Goal: Feedback & Contribution: Contribute content

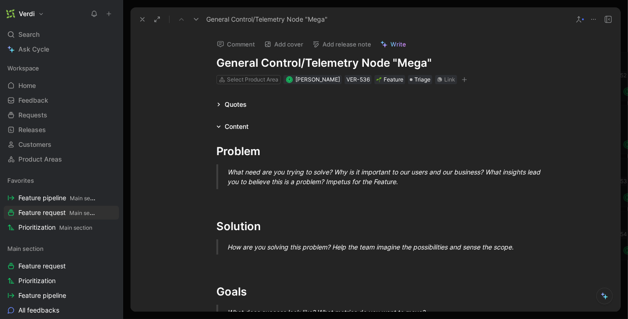
click at [141, 19] on icon at bounding box center [142, 19] width 7 height 7
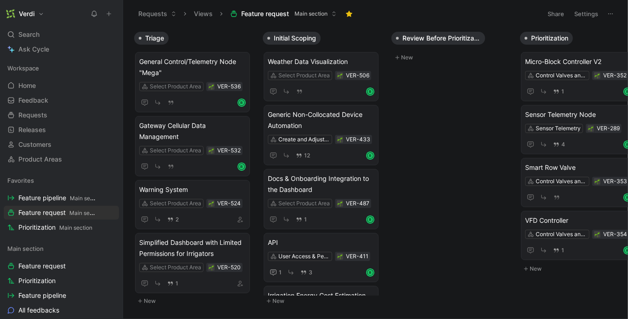
click at [108, 15] on icon at bounding box center [109, 14] width 6 height 6
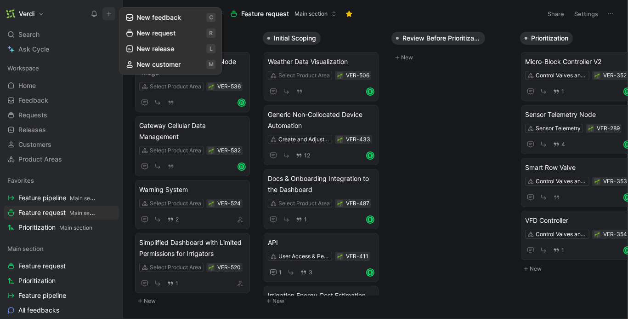
click at [142, 34] on button "New request r" at bounding box center [170, 33] width 98 height 16
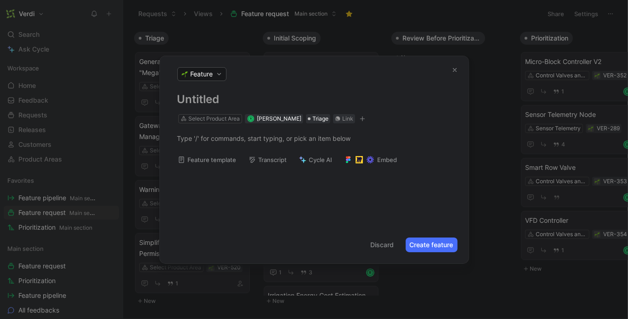
click at [220, 100] on h1 at bounding box center [314, 99] width 274 height 15
click at [189, 102] on h1 "Add Device Button" at bounding box center [314, 99] width 274 height 15
click at [180, 98] on h1 "Add Device Button" at bounding box center [314, 99] width 274 height 15
click at [178, 139] on div at bounding box center [314, 138] width 274 height 10
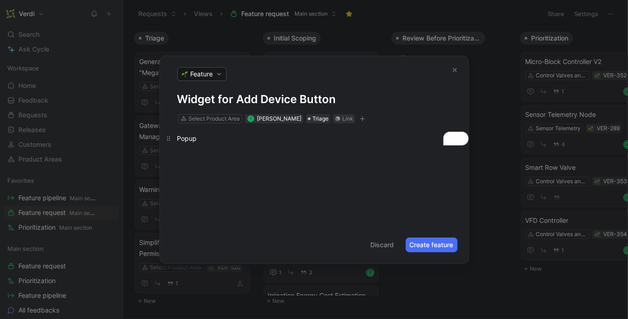
click at [177, 135] on div "Popup" at bounding box center [314, 138] width 274 height 10
click at [183, 137] on div "Popup" at bounding box center [314, 138] width 274 height 10
click at [196, 139] on div "Popup" at bounding box center [314, 138] width 274 height 10
click at [186, 139] on div "Popup" at bounding box center [314, 138] width 274 height 10
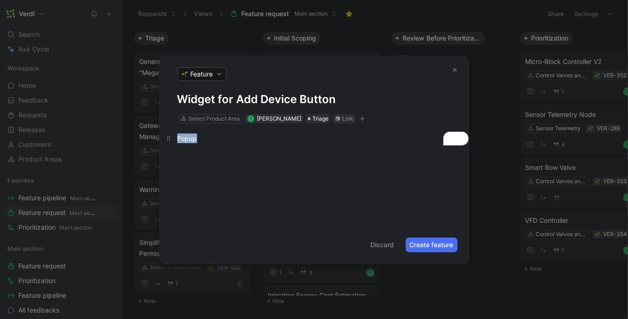
click at [186, 139] on div "Popup" at bounding box center [314, 138] width 274 height 10
click at [240, 158] on div at bounding box center [314, 158] width 309 height 11
click at [305, 102] on h1 "Widget for Add Device Button" at bounding box center [314, 99] width 274 height 15
click at [246, 147] on div "To enrich screen reader interactions, please activate Accessibility in Grammarl…" at bounding box center [314, 138] width 309 height 30
click at [211, 139] on div "To enrich screen reader interactions, please activate Accessibility in Grammarl…" at bounding box center [314, 138] width 274 height 10
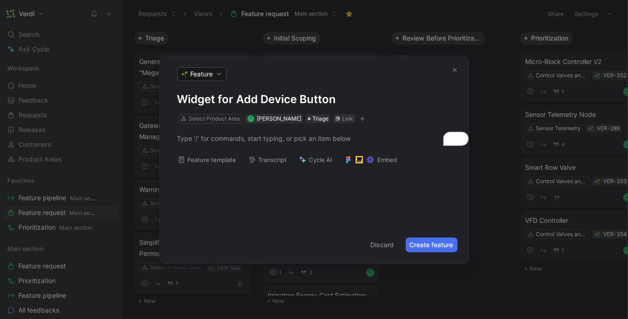
click at [210, 166] on div "Feature template Transcript Cycle AI Embed" at bounding box center [314, 162] width 309 height 19
click at [210, 163] on button "Feature template" at bounding box center [207, 159] width 67 height 13
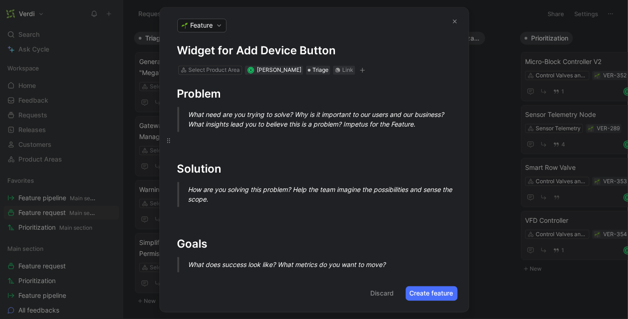
click at [209, 138] on div "To enrich screen reader interactions, please activate Accessibility in Grammarl…" at bounding box center [314, 140] width 274 height 10
click at [192, 143] on div "To enrich screen reader interactions, please activate Accessibility in Grammarl…" at bounding box center [314, 140] width 274 height 10
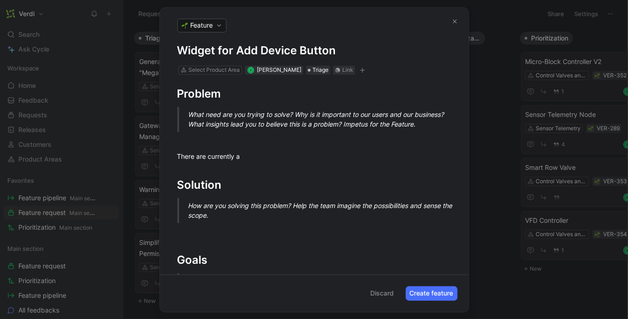
click at [218, 49] on h1 "Widget for Add Device Button" at bounding box center [314, 50] width 274 height 15
click at [238, 51] on h1 "Widget for Add Device Button" at bounding box center [314, 50] width 274 height 15
click at [241, 162] on p "There are currently a" at bounding box center [314, 155] width 309 height 15
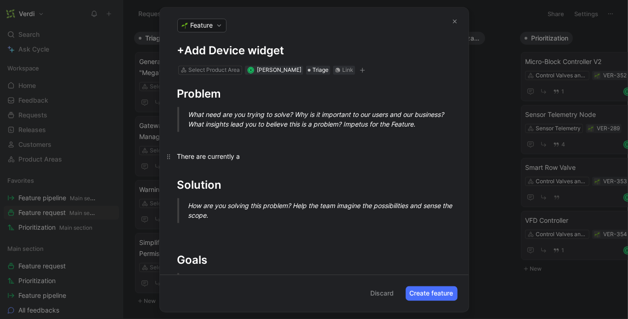
click at [209, 156] on div "There are currently a" at bounding box center [314, 156] width 274 height 10
click at [205, 158] on div "As more customers start star" at bounding box center [314, 156] width 274 height 10
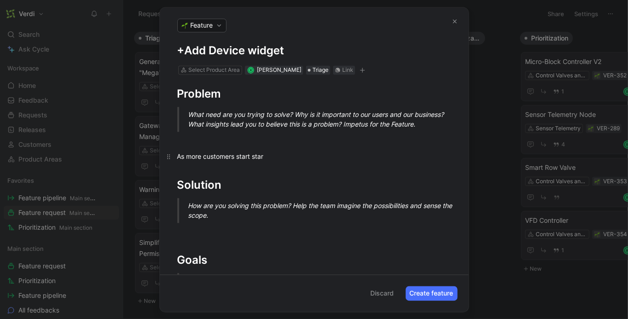
click at [205, 158] on div "As more customers start star" at bounding box center [314, 156] width 274 height 10
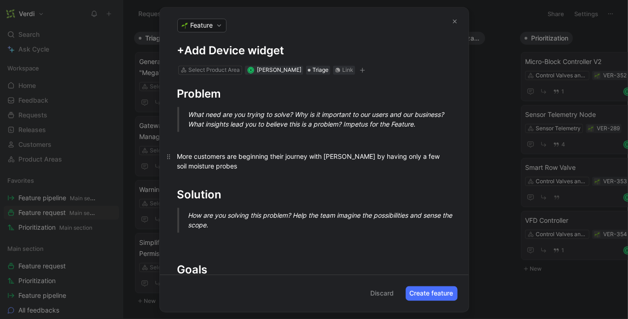
click at [315, 169] on div "More customers are beginning their journey with [PERSON_NAME] by having only a …" at bounding box center [314, 160] width 274 height 19
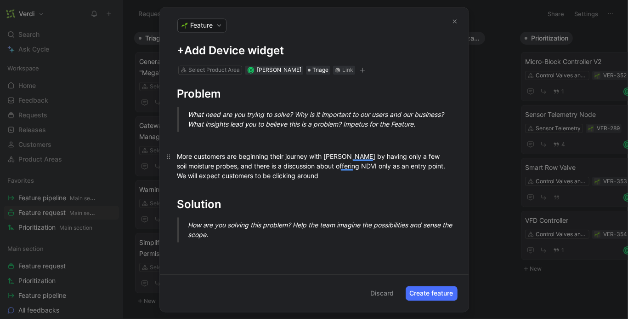
drag, startPoint x: 215, startPoint y: 157, endPoint x: 266, endPoint y: 157, distance: 51.0
click at [266, 157] on div "More customers are beginning their journey with [PERSON_NAME] by having only a …" at bounding box center [314, 165] width 274 height 29
click at [412, 166] on div "More customers are beginning their journey with [PERSON_NAME] by having only a …" at bounding box center [314, 165] width 274 height 29
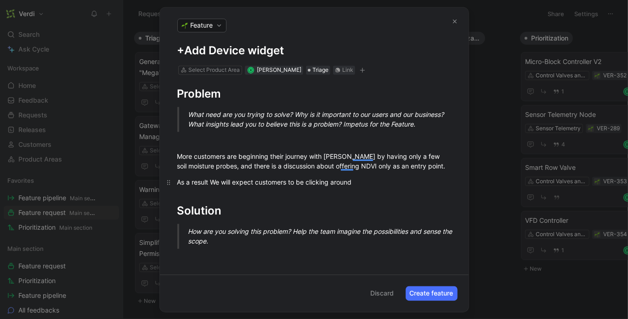
click at [216, 183] on div "As a result We will expect customers to be clicking around" at bounding box center [314, 182] width 274 height 10
click at [356, 182] on div "As a result we will expect customers to be clicking around" at bounding box center [314, 182] width 274 height 10
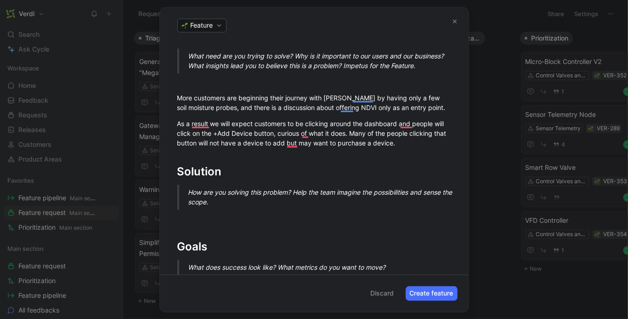
scroll to position [67, 0]
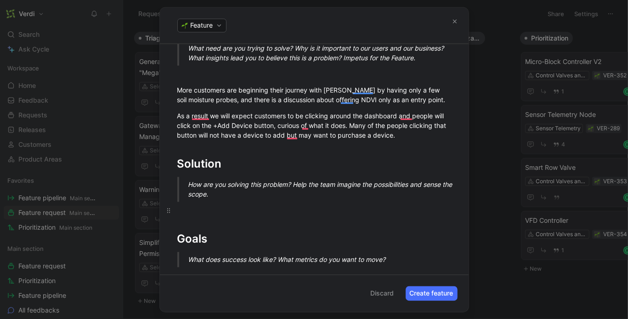
click at [208, 214] on div "To enrich screen reader interactions, please activate Accessibility in Grammarl…" at bounding box center [314, 210] width 274 height 10
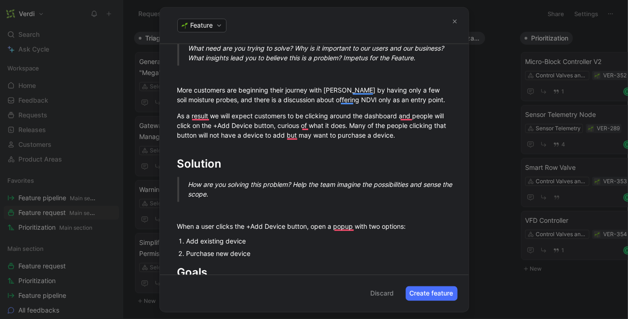
click at [244, 243] on div "Add existing device" at bounding box center [319, 241] width 265 height 10
click at [248, 242] on div "Add existing device" at bounding box center [319, 241] width 265 height 10
click at [263, 256] on div "Purchase new device" at bounding box center [319, 253] width 265 height 10
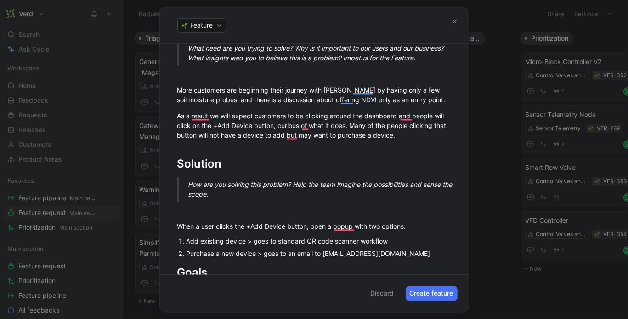
click at [264, 252] on div "Purchase a new device > goes to an email to [EMAIL_ADDRESS][DOMAIN_NAME]" at bounding box center [319, 253] width 265 height 10
click at [288, 252] on div "Purchase a new device > goes to an email to [EMAIL_ADDRESS][DOMAIN_NAME]" at bounding box center [319, 253] width 265 height 10
click at [383, 258] on p "Purchase a new device > goes to an email to [EMAIL_ADDRESS][DOMAIN_NAME]" at bounding box center [319, 253] width 265 height 12
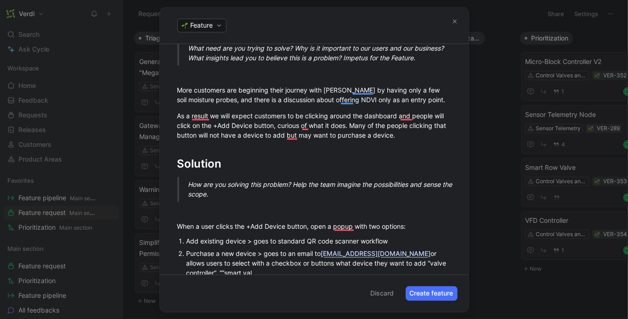
scroll to position [71, 0]
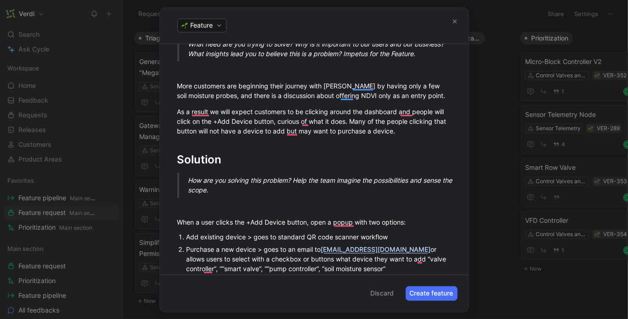
click at [381, 248] on div "Purchase a new device > goes to an email to [EMAIL_ADDRESS][DOMAIN_NAME] or all…" at bounding box center [319, 258] width 265 height 29
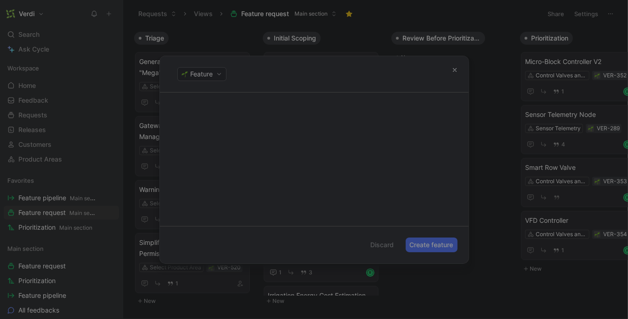
scroll to position [0, 0]
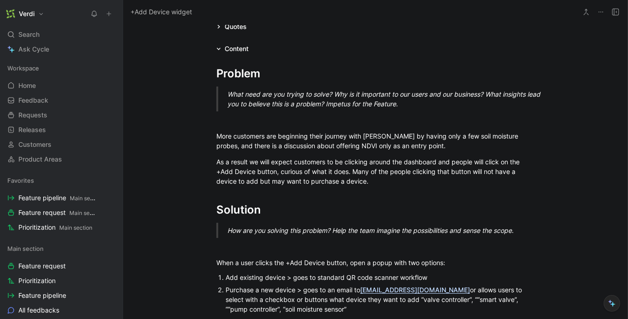
scroll to position [143, 0]
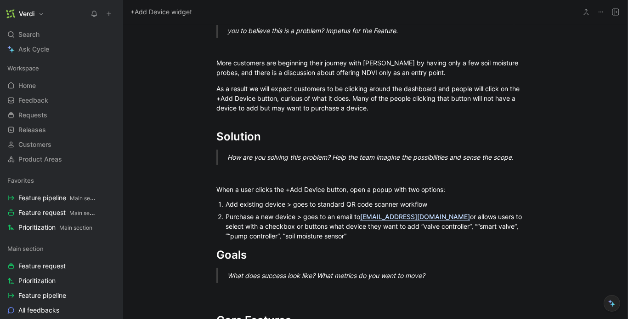
click at [422, 216] on div "Purchase a new device > goes to an email to [EMAIL_ADDRESS][DOMAIN_NAME] or all…" at bounding box center [380, 225] width 309 height 29
click at [421, 216] on div "Purchase a new device > goes to an email to [EMAIL_ADDRESS][DOMAIN_NAME] or all…" at bounding box center [380, 225] width 309 height 29
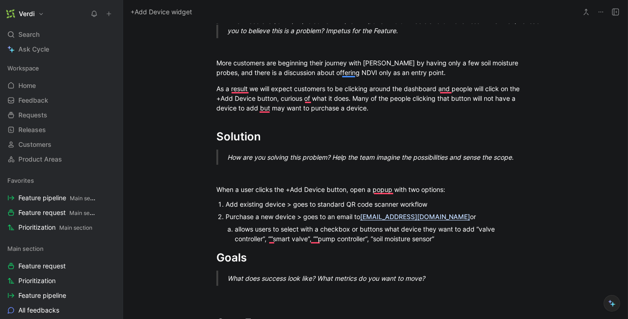
click at [412, 215] on div "Purchase a new device > goes to an email to [EMAIL_ADDRESS][DOMAIN_NAME] or" at bounding box center [380, 216] width 309 height 10
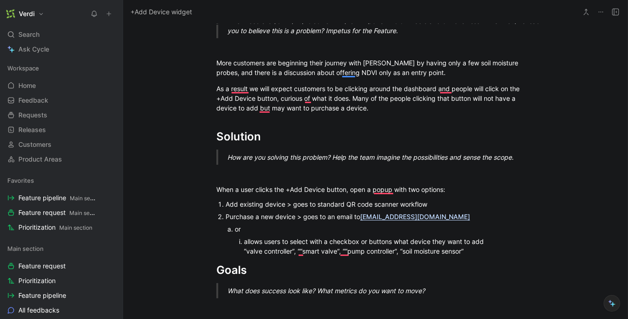
click at [244, 240] on div "allows users to select with a checkbox or buttons what device they want to add …" at bounding box center [372, 245] width 256 height 19
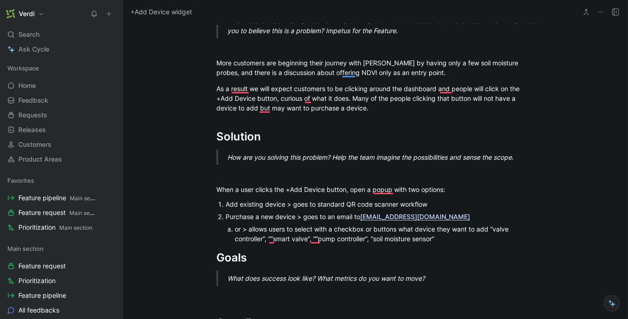
click at [478, 227] on div "or > allows users to select with a checkbox or buttons what device they want to…" at bounding box center [376, 233] width 282 height 19
click at [486, 228] on div "or > allows users to select with a checkbox or buttons what device they want to…" at bounding box center [376, 233] width 282 height 19
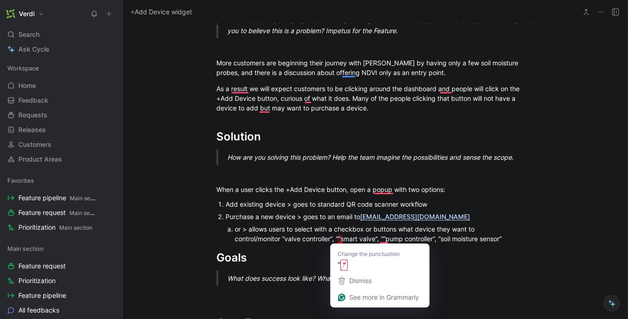
click at [342, 239] on div "or > allows users to select with a checkbox or buttons what device they want to…" at bounding box center [376, 233] width 282 height 19
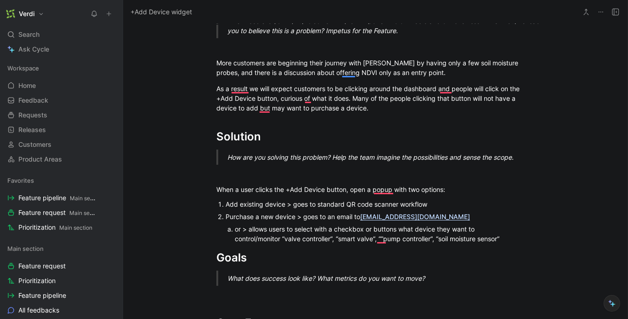
click at [387, 236] on div "or > allows users to select with a checkbox or buttons what device they want to…" at bounding box center [376, 233] width 282 height 19
click at [503, 233] on div "or > allows users to select with a checkbox or buttons what device they want to…" at bounding box center [376, 233] width 282 height 19
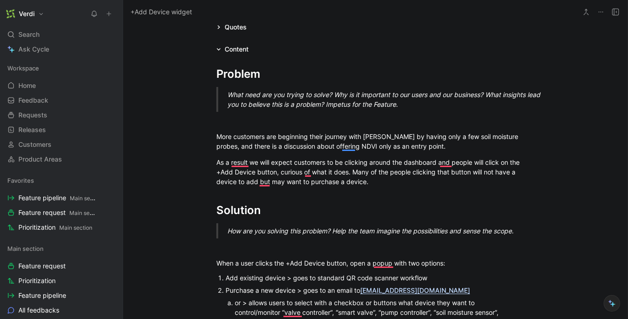
scroll to position [68, 0]
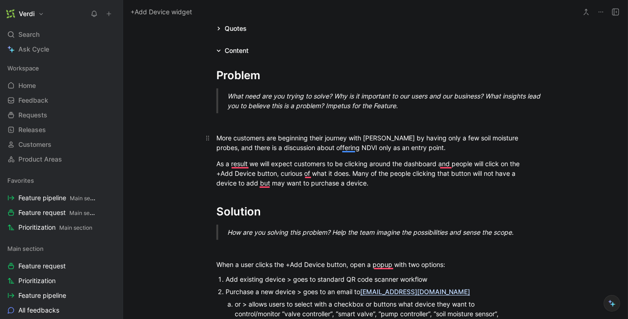
click at [437, 133] on div "More customers are beginning their journey with [PERSON_NAME] by having only a …" at bounding box center [375, 142] width 318 height 19
click at [413, 159] on div "As a result, we will expect customers to be clicking around the dashboard, and …" at bounding box center [375, 173] width 318 height 29
click at [362, 171] on div "As a result, we will expect customers to be clicking around the Dashboard, and …" at bounding box center [375, 173] width 318 height 29
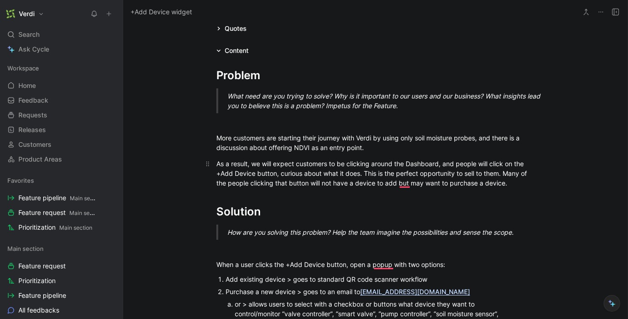
click at [273, 182] on div "As a result, we will expect customers to be clicking around the Dashboard, and …" at bounding box center [375, 173] width 318 height 29
click at [363, 171] on div "As a result, we will expect customers to be clicking around the Dashboard, and …" at bounding box center [375, 173] width 318 height 29
click at [362, 172] on div "As a result, we will expect customers to be clicking around the Dashboard, and …" at bounding box center [375, 173] width 318 height 29
click at [281, 173] on div "As a result, we will expect customers to be clicking around the Dashboard, and …" at bounding box center [375, 173] width 318 height 29
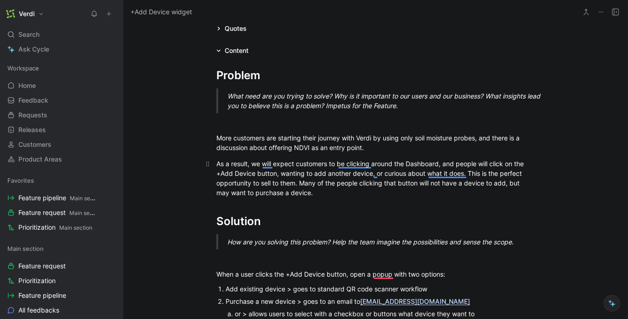
click at [279, 183] on div "As a result, we will expect customers to be clicking around the Dashboard, and …" at bounding box center [375, 178] width 318 height 39
click at [373, 173] on div "As a result, we will expect customers to be clicking around the Dashboard, and …" at bounding box center [375, 178] width 318 height 39
click at [290, 189] on div "As a result, we will expect customers to be clicking around the Dashboard, and …" at bounding box center [375, 178] width 318 height 39
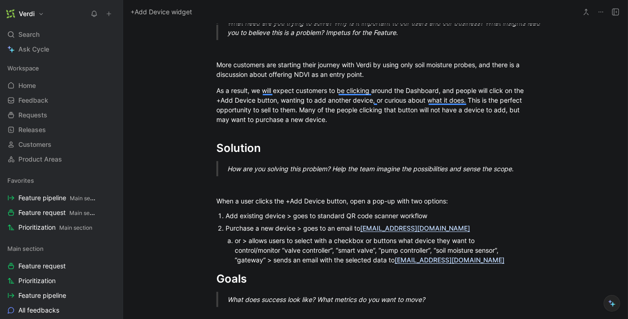
scroll to position [0, 0]
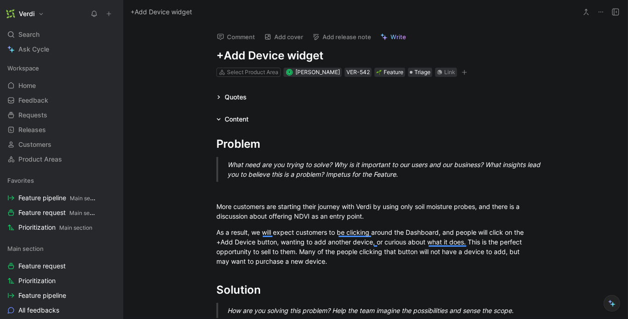
click at [602, 12] on icon at bounding box center [601, 11] width 7 height 7
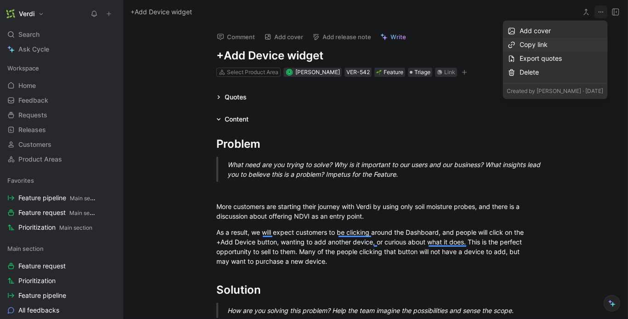
click at [573, 43] on div "Copy link" at bounding box center [562, 44] width 84 height 11
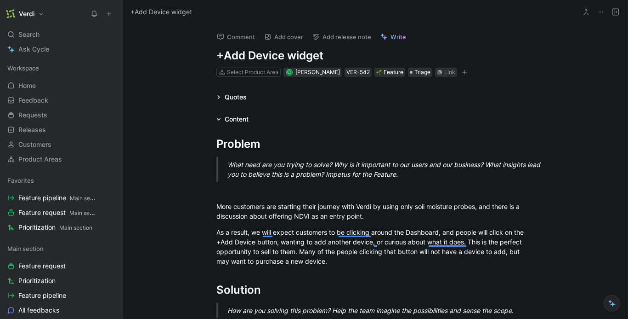
click at [109, 13] on icon at bounding box center [109, 14] width 6 height 6
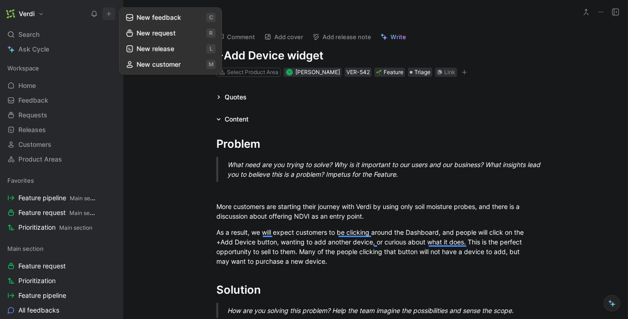
click at [146, 35] on button "New request r" at bounding box center [170, 33] width 98 height 16
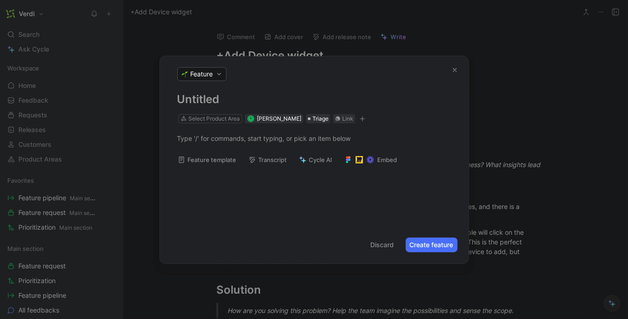
click at [453, 64] on button "button" at bounding box center [455, 69] width 13 height 13
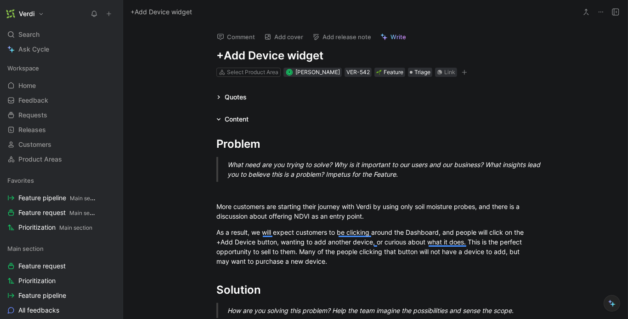
click at [110, 13] on icon at bounding box center [109, 14] width 6 height 6
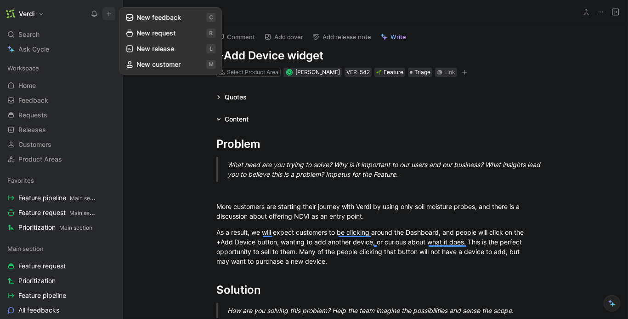
click at [137, 19] on button "New feedback c" at bounding box center [170, 18] width 98 height 16
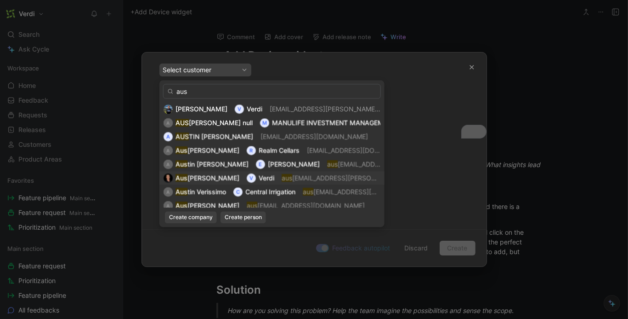
type input "aus"
click at [210, 179] on span "[PERSON_NAME]" at bounding box center [214, 178] width 52 height 8
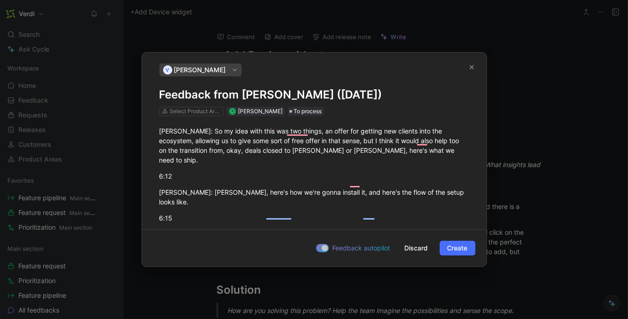
click at [162, 95] on h1 "Feedback from [PERSON_NAME] ([DATE])" at bounding box center [314, 94] width 310 height 15
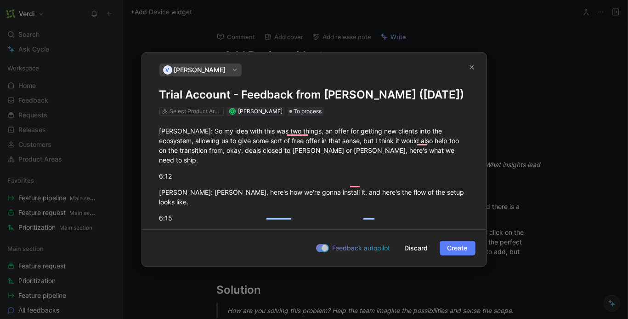
click at [464, 247] on span "Create" at bounding box center [458, 247] width 20 height 11
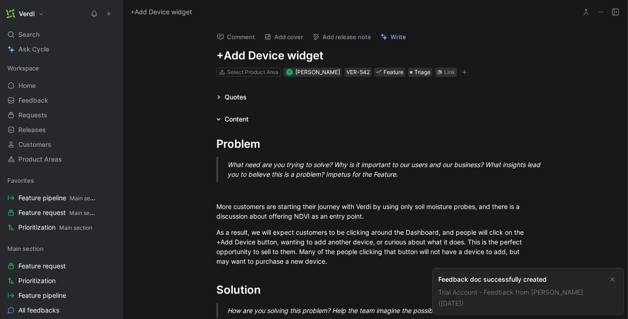
click at [472, 298] on div "Trial Account - Feedback from [PERSON_NAME] ([DATE])" at bounding box center [520, 297] width 165 height 22
click at [469, 275] on div "Feedback doc successfully created" at bounding box center [520, 278] width 165 height 11
click at [469, 282] on div "Feedback doc successfully created" at bounding box center [520, 278] width 165 height 11
click at [485, 290] on link "Trial Account - Feedback from [PERSON_NAME] ([DATE])" at bounding box center [510, 297] width 145 height 19
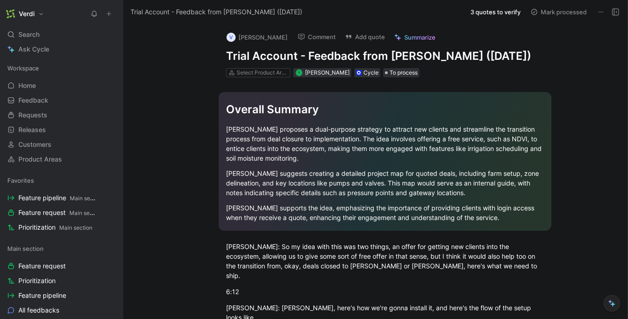
click at [491, 9] on button "3 quotes to verify" at bounding box center [496, 12] width 58 height 13
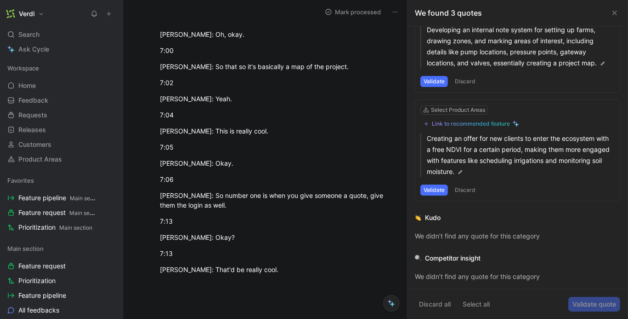
scroll to position [825, 0]
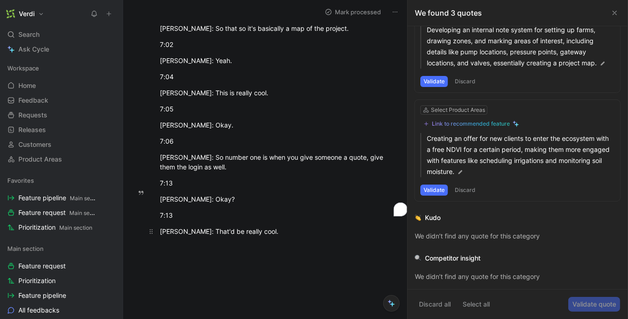
click at [292, 226] on div "[PERSON_NAME]: That'd be really cool." at bounding box center [275, 231] width 230 height 10
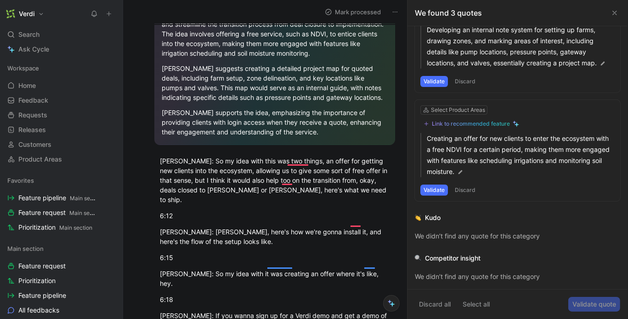
scroll to position [65, 0]
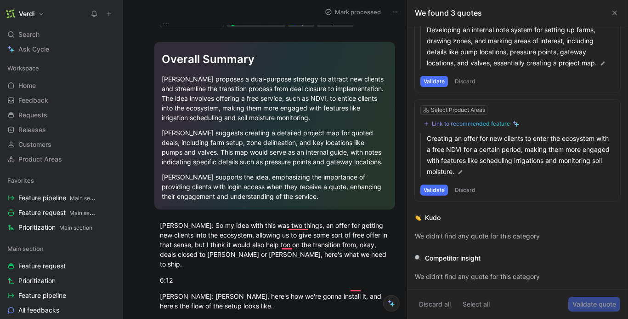
click at [618, 11] on icon at bounding box center [614, 12] width 7 height 7
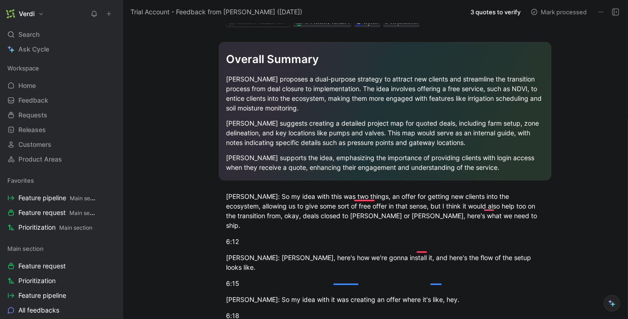
scroll to position [0, 0]
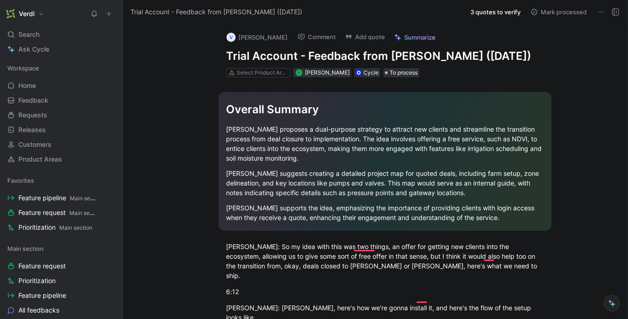
click at [410, 38] on span "Summarize" at bounding box center [419, 37] width 31 height 8
click at [493, 7] on button "3 quotes to verify" at bounding box center [496, 12] width 58 height 13
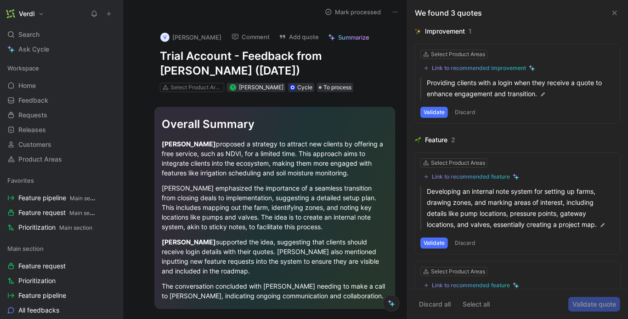
click at [613, 12] on icon at bounding box center [614, 12] width 7 height 7
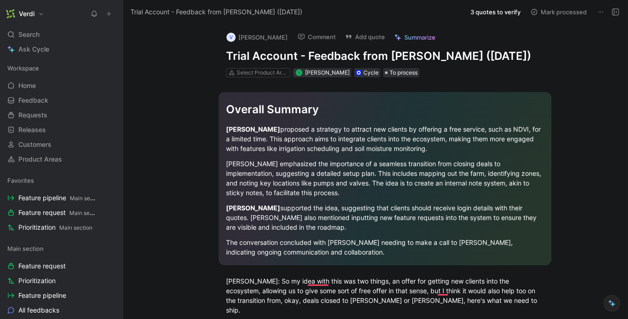
click at [508, 13] on button "3 quotes to verify" at bounding box center [496, 12] width 58 height 13
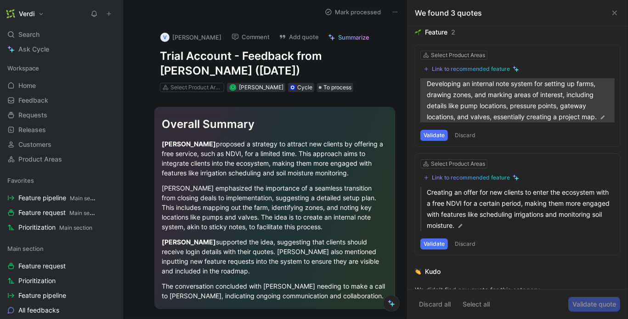
scroll to position [143, 0]
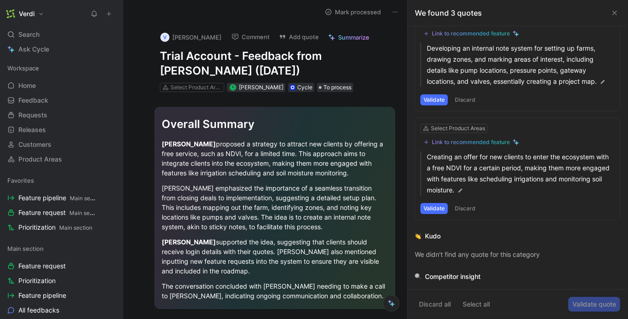
click at [438, 104] on div "Select Product Areas Link to recommended feature Developing an internal note sy…" at bounding box center [517, 60] width 205 height 101
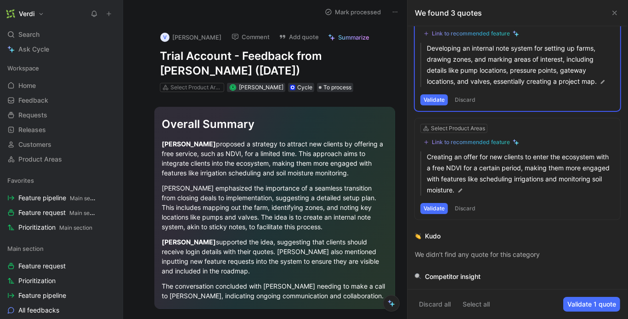
click at [438, 97] on div "Select Product Areas Link to recommended feature Developing an internal note sy…" at bounding box center [517, 60] width 205 height 101
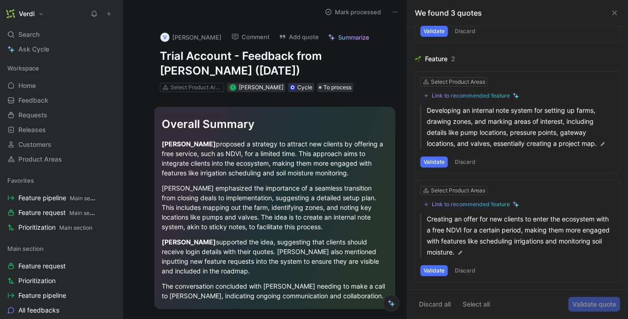
scroll to position [81, 0]
click at [444, 97] on div "Link to recommended feature" at bounding box center [471, 95] width 78 height 7
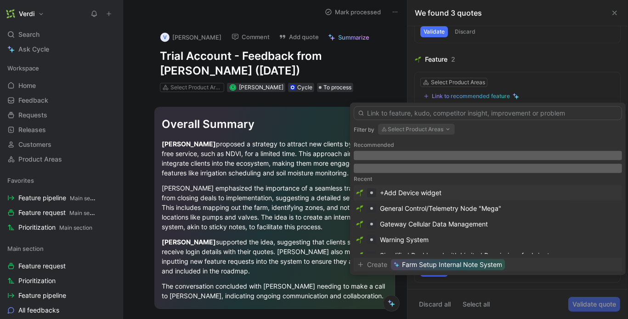
click at [446, 264] on span "Farm Setup Internal Note System" at bounding box center [452, 264] width 100 height 11
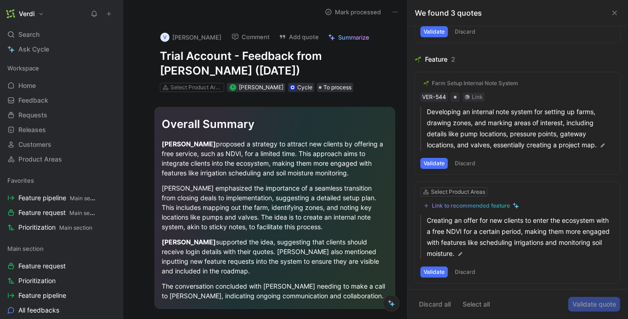
click at [442, 160] on button "Validate" at bounding box center [435, 163] width 28 height 11
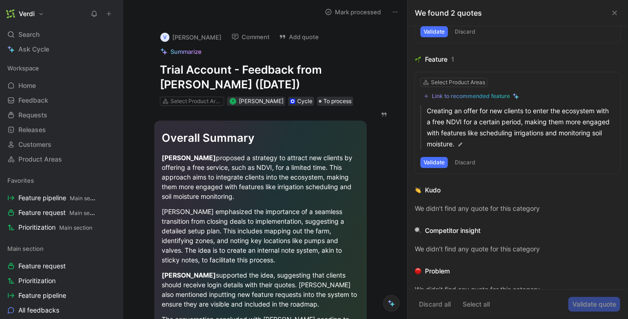
click at [461, 162] on button "Discard" at bounding box center [465, 162] width 27 height 11
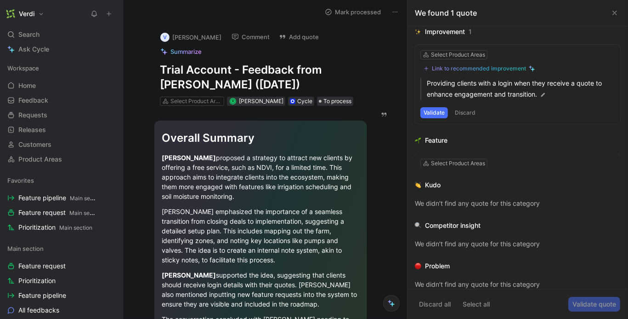
scroll to position [0, 0]
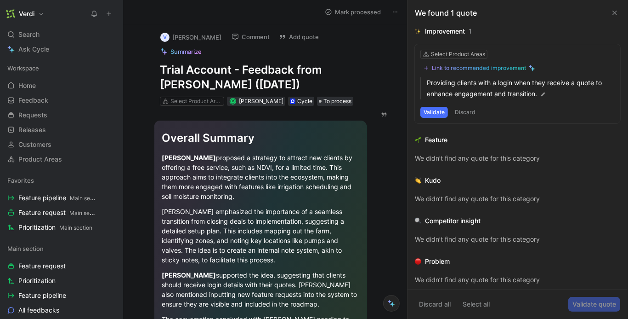
click at [464, 114] on button "Discard" at bounding box center [465, 112] width 27 height 11
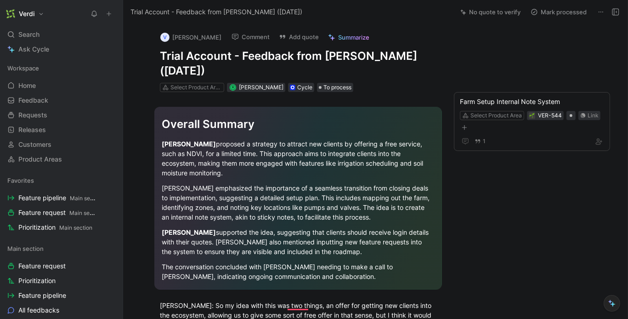
click at [480, 14] on button "No quote to verify" at bounding box center [490, 12] width 68 height 13
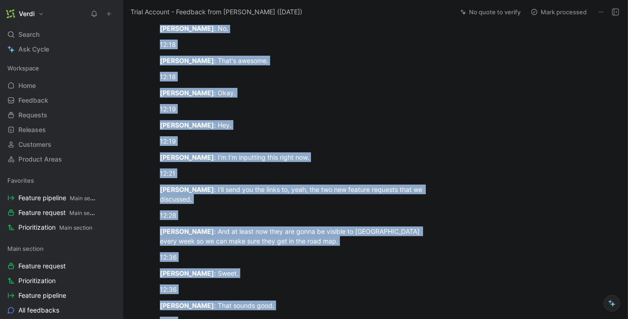
scroll to position [1245, 0]
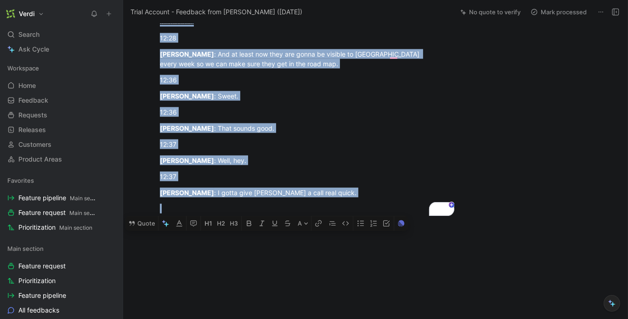
drag, startPoint x: 160, startPoint y: 157, endPoint x: 207, endPoint y: 348, distance: 196.5
click at [207, 318] on html "Verdi Search ⌘ K Ask Cycle Workspace Home G then H Feedback G then F Requests G…" at bounding box center [314, 159] width 628 height 319
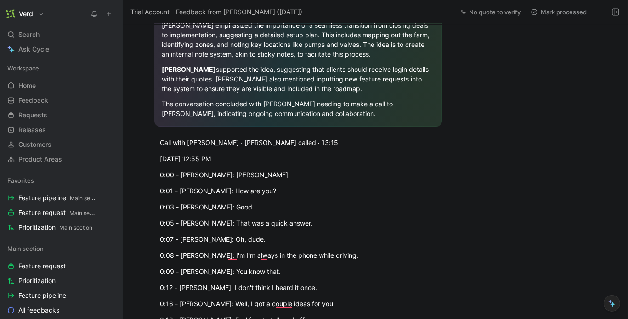
scroll to position [0, 0]
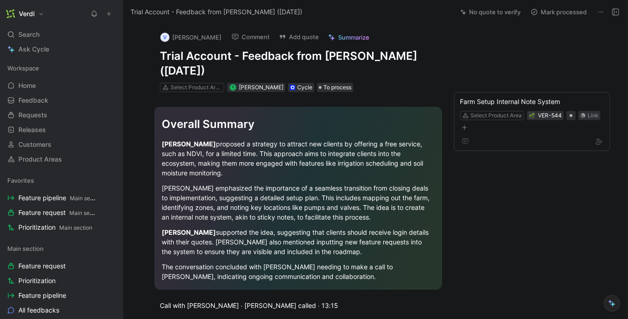
click at [342, 37] on span "Summarize" at bounding box center [353, 37] width 31 height 8
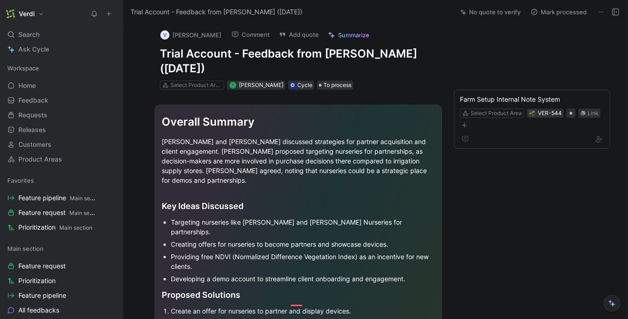
scroll to position [3, 0]
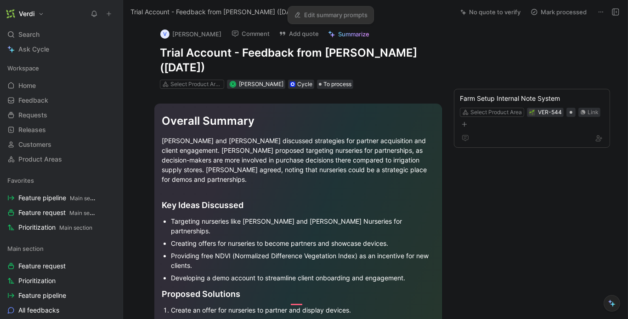
click at [294, 35] on button "Add quote" at bounding box center [299, 33] width 48 height 13
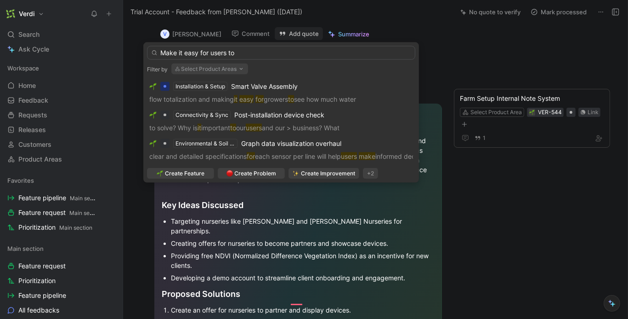
click at [194, 57] on input "Make it easy for users to" at bounding box center [281, 53] width 268 height 14
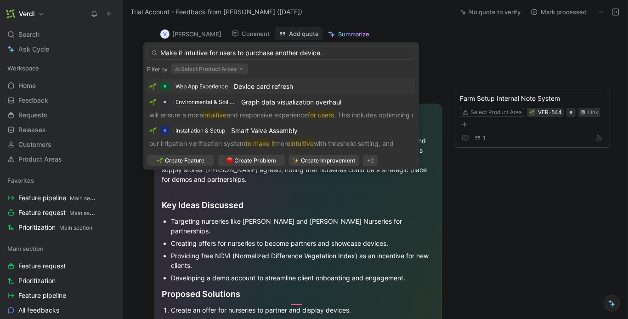
click at [185, 50] on input "Make it intuitive for users to purchase another device." at bounding box center [281, 53] width 268 height 14
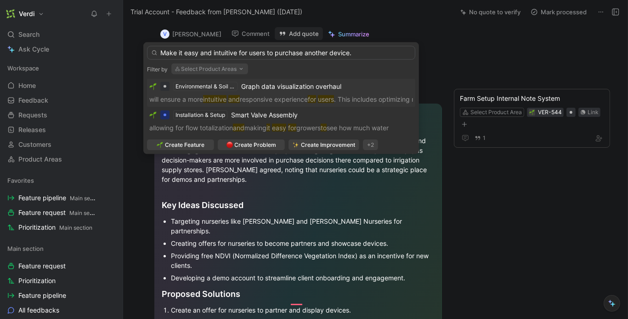
click at [352, 53] on input "Make it easy and intuitive for users to purchase another device." at bounding box center [281, 53] width 268 height 14
type input "Make it easy and intuitive for users to purchase another device to add to their…"
click at [257, 52] on input "Make it easy and intuitive for users to purchase another device to add to their…" at bounding box center [281, 53] width 268 height 14
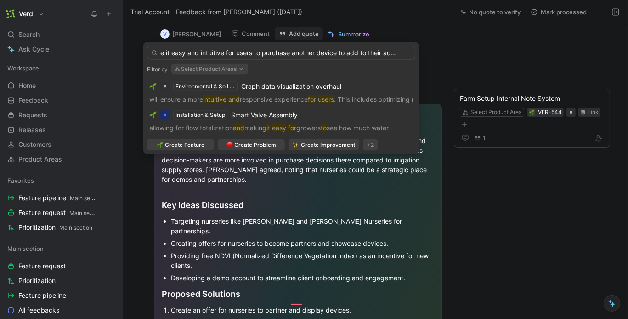
click at [257, 52] on input "Make it easy and intuitive for users to purchase another device to add to their…" at bounding box center [281, 53] width 268 height 14
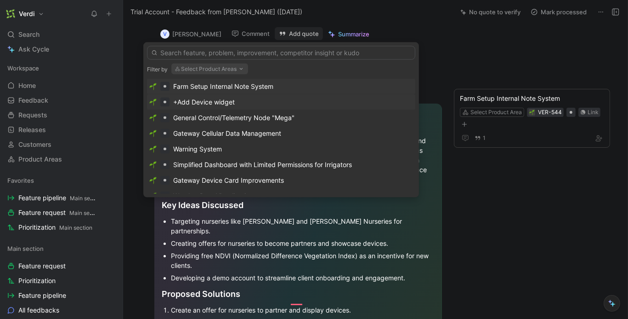
click at [233, 103] on div "+Add Device widget" at bounding box center [204, 102] width 62 height 11
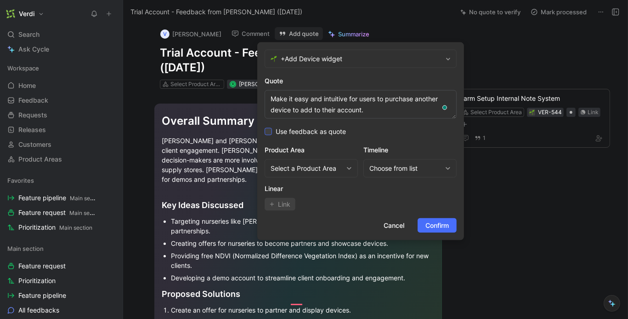
click at [284, 130] on span "Use feedback as quote" at bounding box center [311, 131] width 70 height 11
click at [265, 126] on input "Use feedback as quote" at bounding box center [265, 126] width 0 height 0
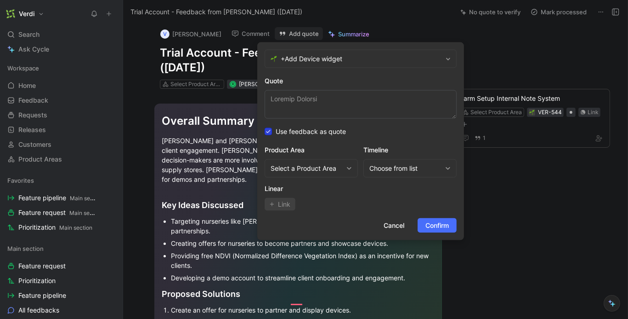
click at [285, 128] on span "Use feedback as quote" at bounding box center [311, 131] width 70 height 11
click at [265, 126] on input "Use feedback as quote" at bounding box center [265, 126] width 0 height 0
type textarea "Make it easy and intuitive for users to purchase another device to add to their…"
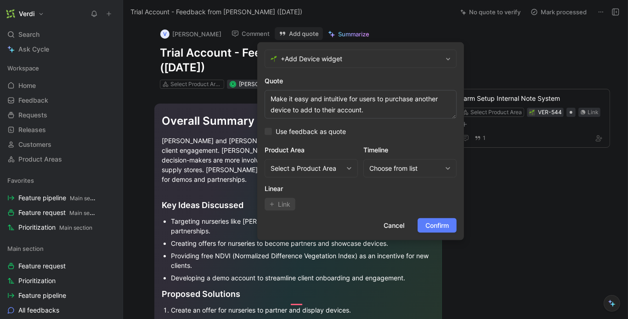
click at [434, 225] on span "Confirm" at bounding box center [437, 225] width 23 height 11
